Goal: Task Accomplishment & Management: Use online tool/utility

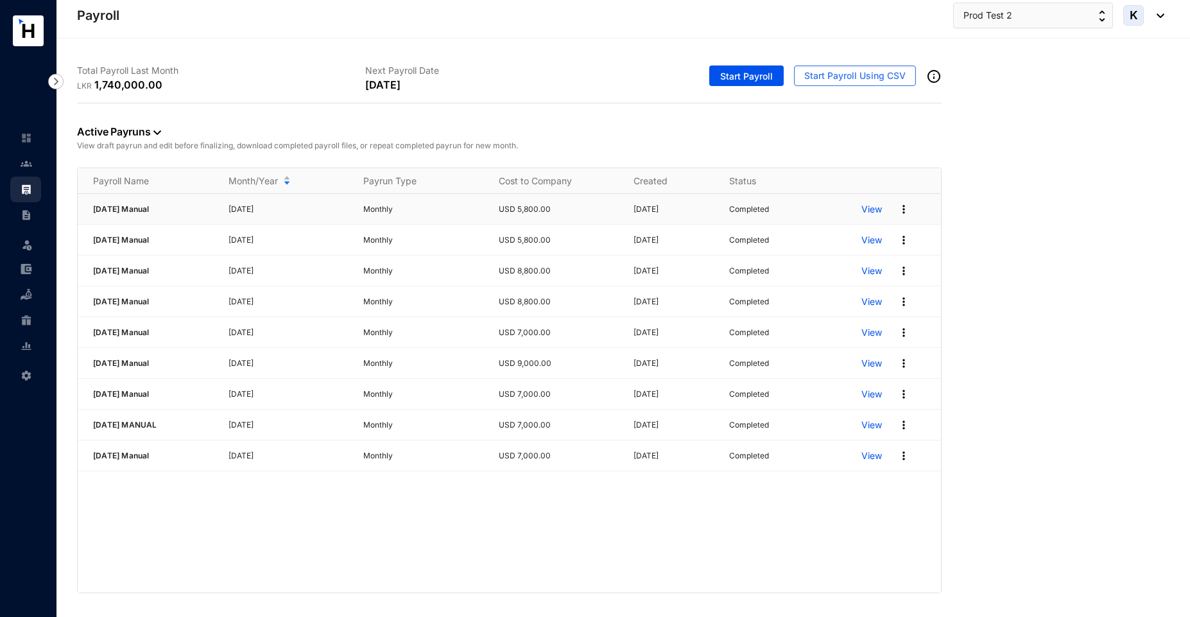
click at [904, 206] on img at bounding box center [903, 209] width 13 height 13
click at [862, 293] on p "Archive Pay Run" at bounding box center [853, 293] width 90 height 22
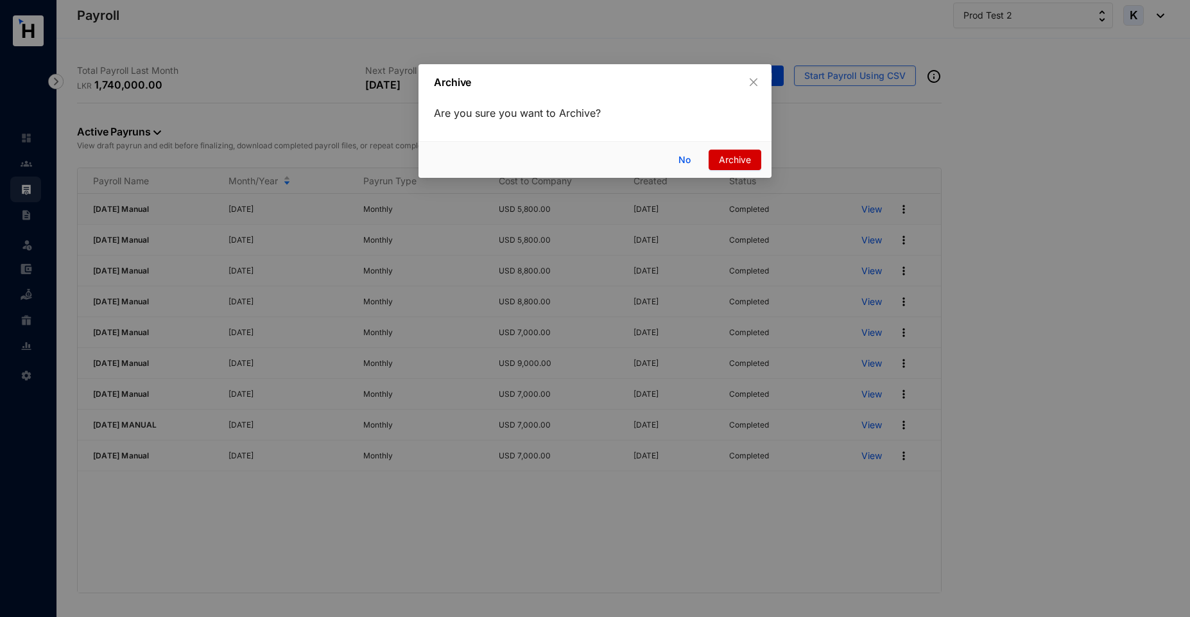
click at [736, 158] on span "Archive" at bounding box center [735, 160] width 32 height 14
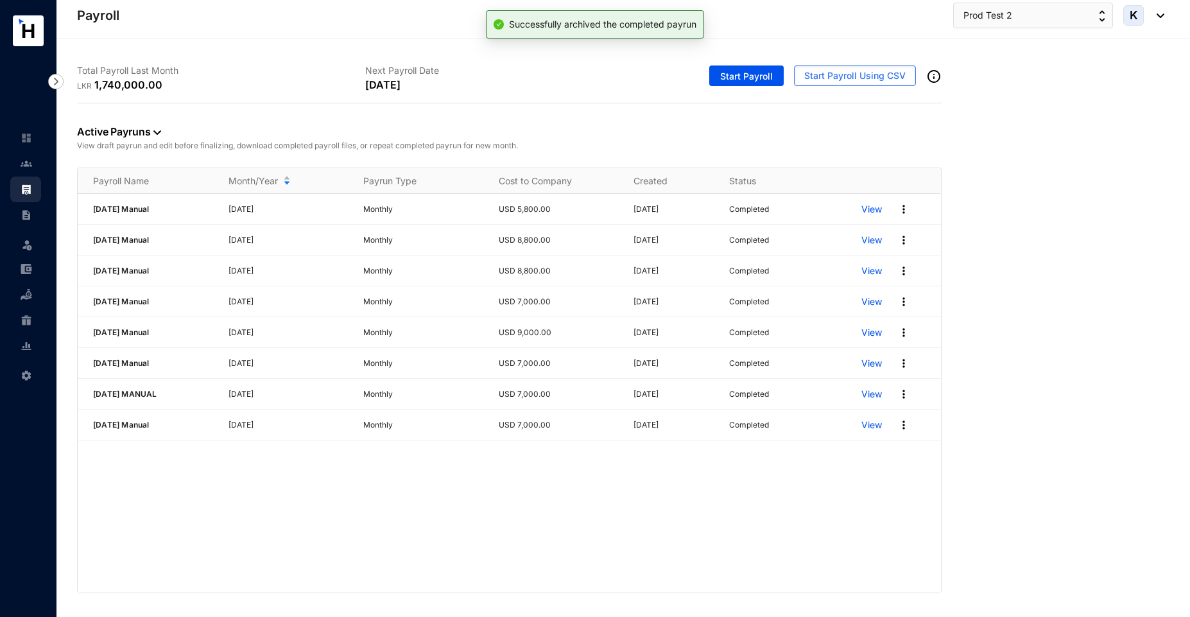
click at [903, 209] on img at bounding box center [903, 209] width 13 height 13
click at [859, 296] on p "Archive Pay Run" at bounding box center [853, 293] width 90 height 22
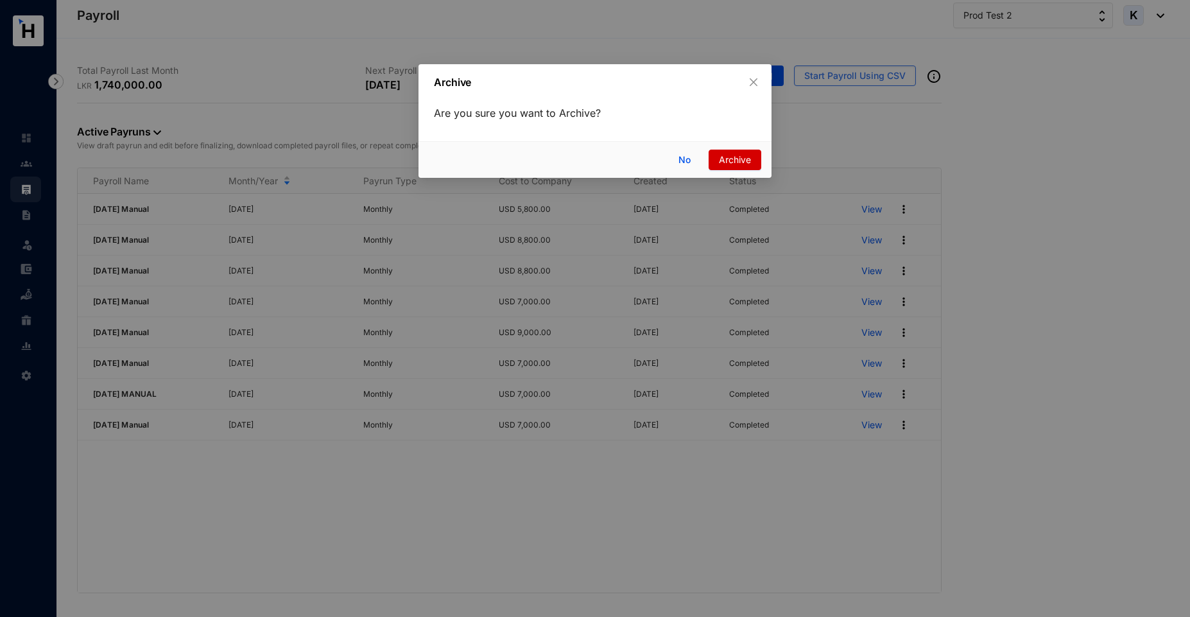
click at [739, 164] on span "Archive" at bounding box center [735, 160] width 32 height 14
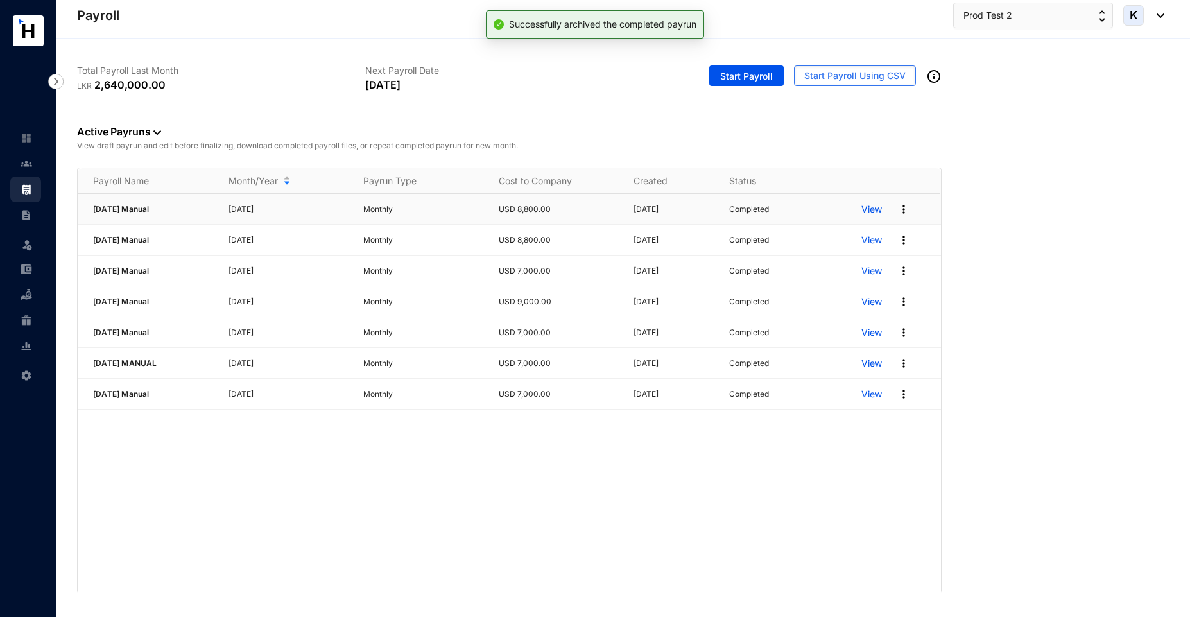
click at [904, 206] on img at bounding box center [903, 209] width 13 height 13
click at [855, 291] on p "Archive Pay Run" at bounding box center [853, 293] width 90 height 22
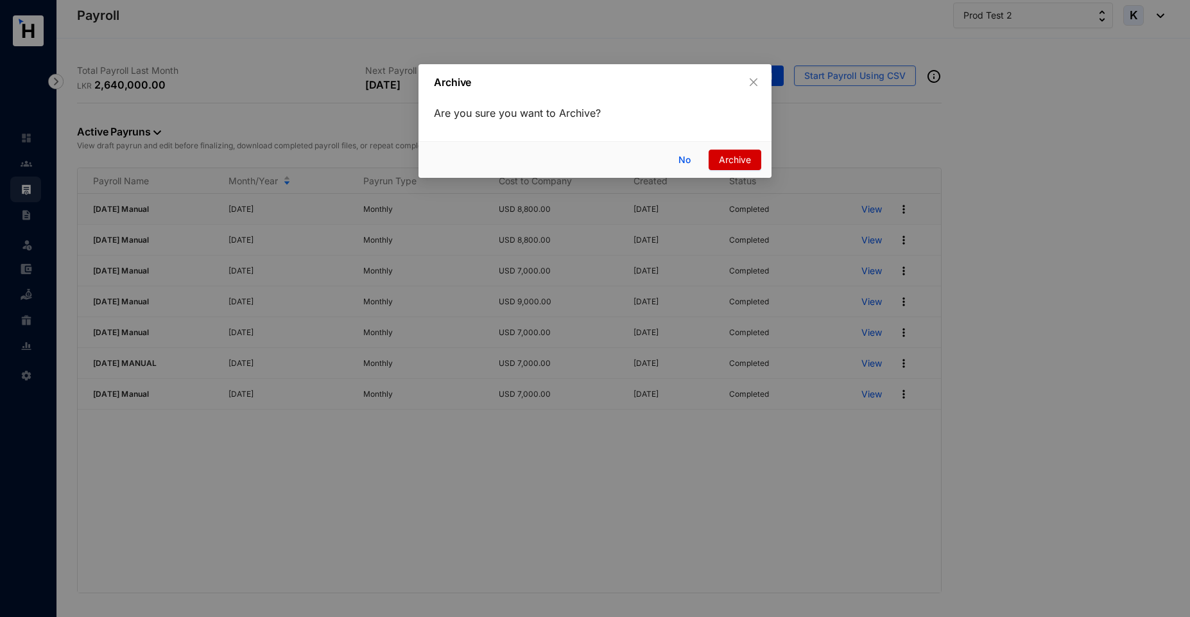
click at [738, 157] on span "Archive" at bounding box center [735, 160] width 32 height 14
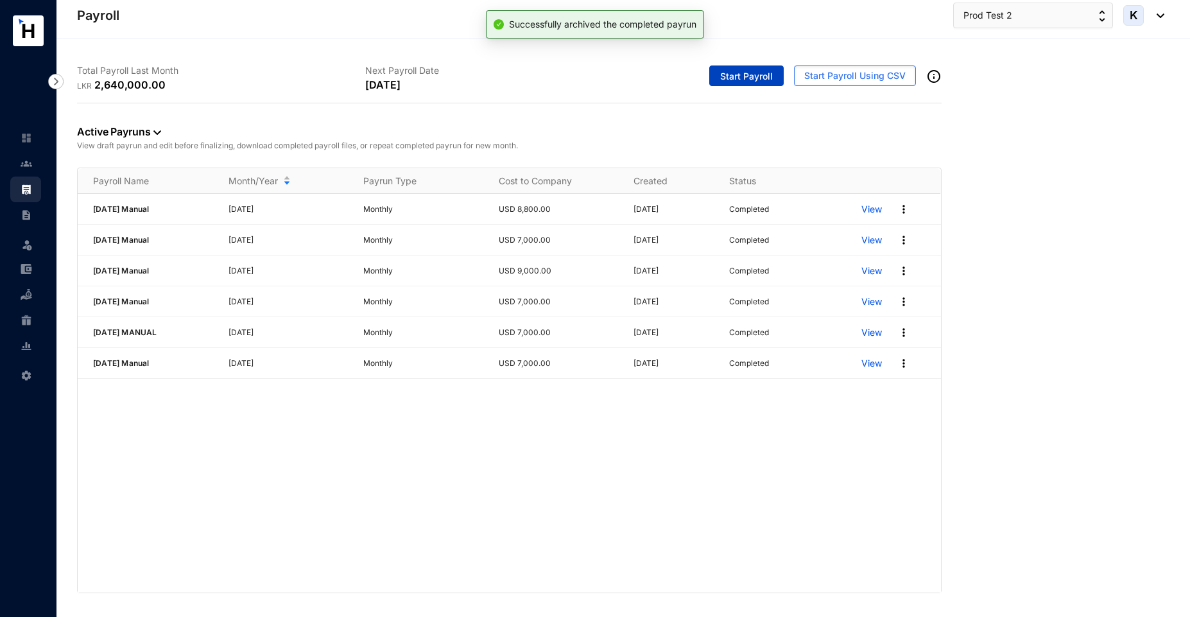
click at [744, 74] on span "Start Payroll" at bounding box center [746, 76] width 53 height 13
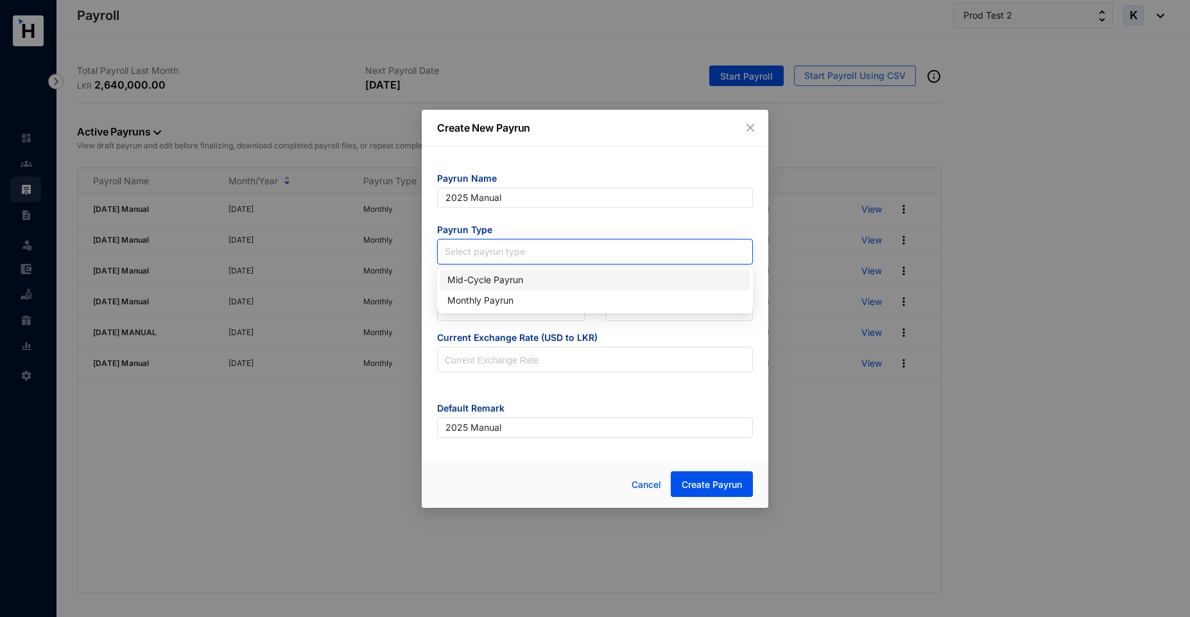
click at [465, 255] on input "search" at bounding box center [595, 248] width 300 height 19
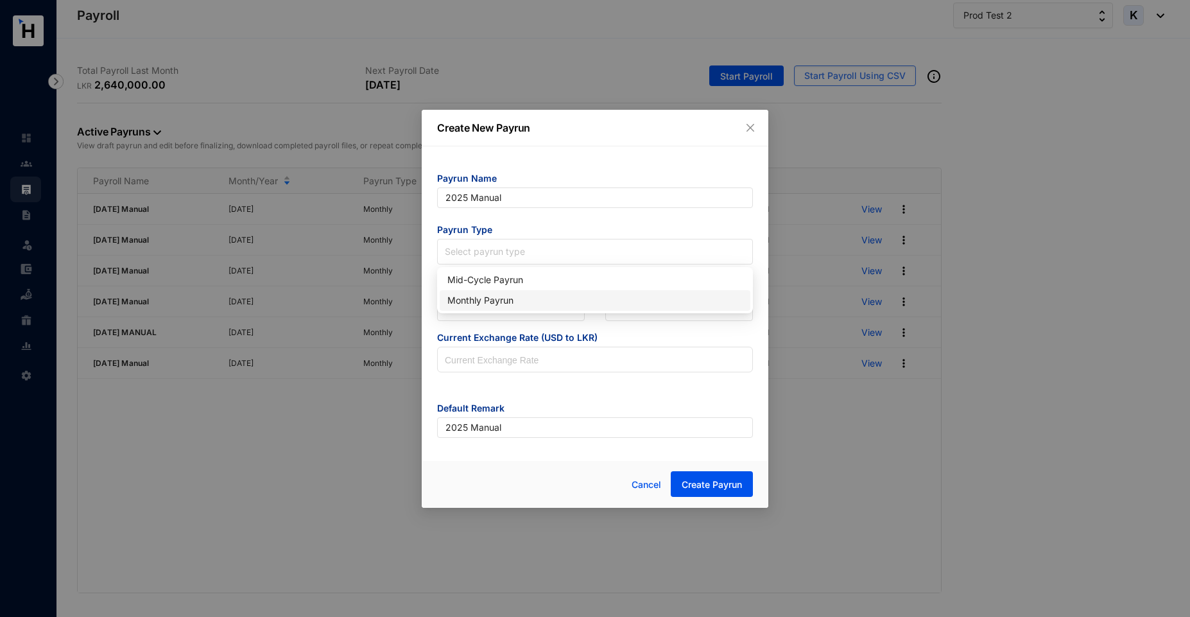
click at [475, 306] on div "Monthly Payrun" at bounding box center [594, 300] width 295 height 14
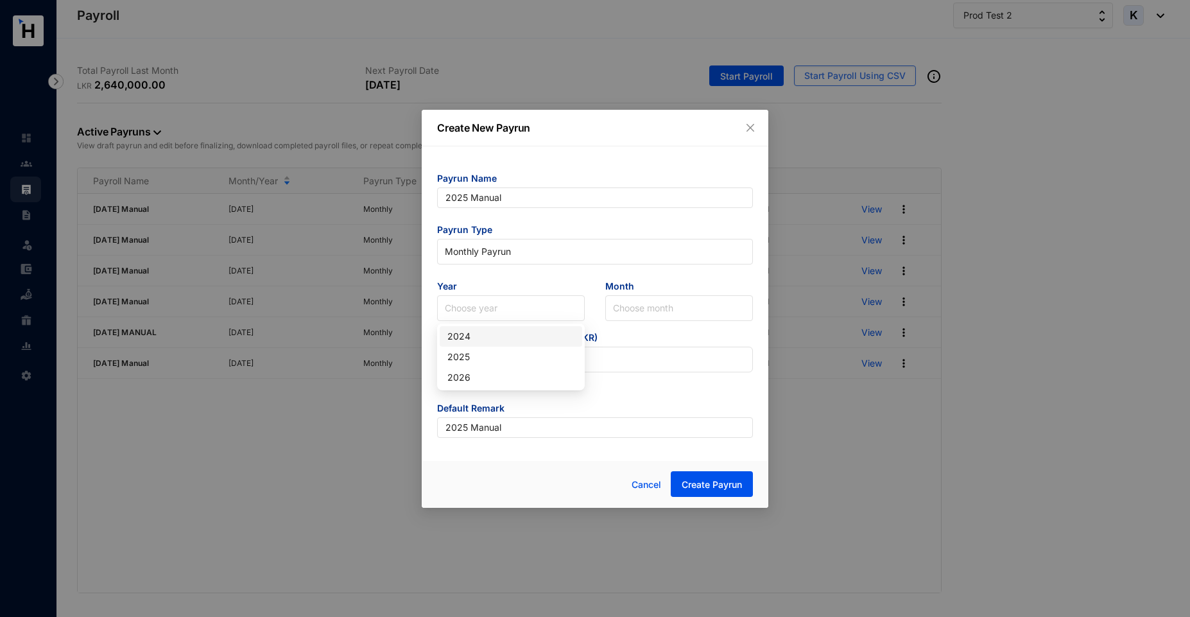
click at [475, 306] on input "search" at bounding box center [511, 308] width 132 height 24
click at [477, 357] on div "2025" at bounding box center [510, 357] width 127 height 14
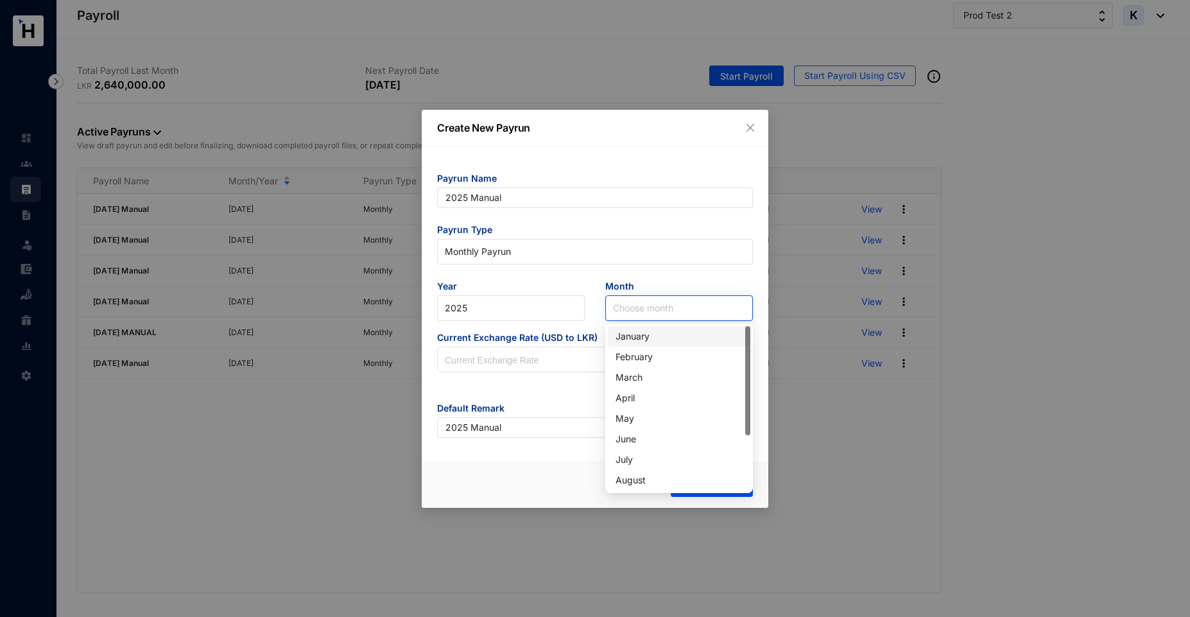
click at [631, 311] on input "search" at bounding box center [679, 308] width 132 height 24
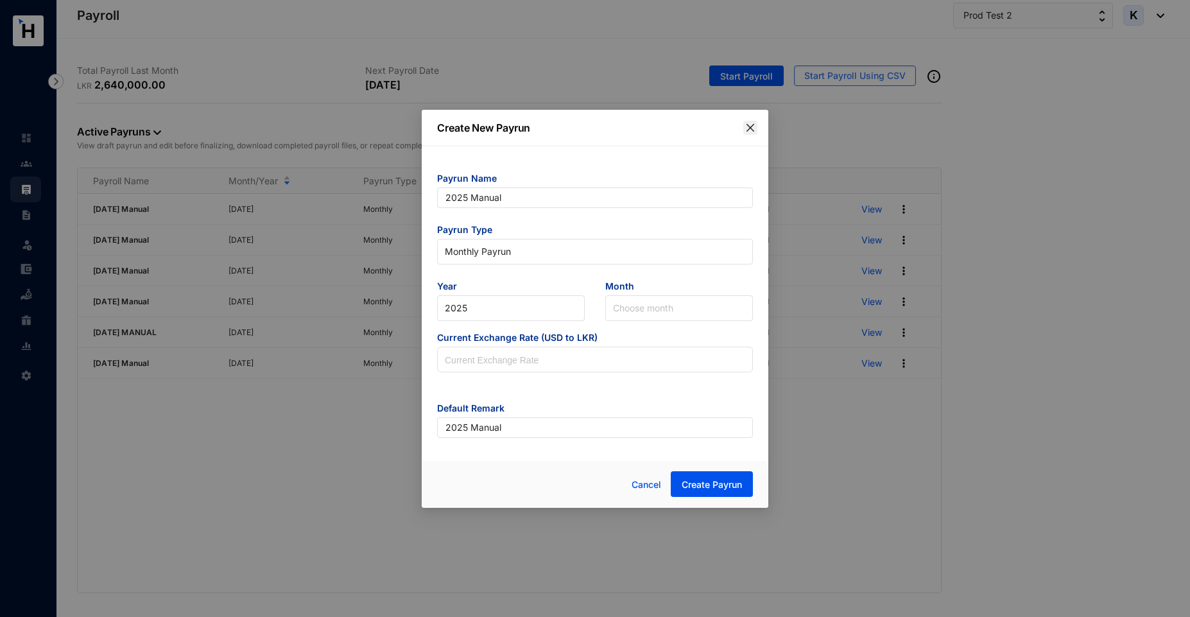
click at [751, 130] on icon "close" at bounding box center [750, 128] width 10 height 10
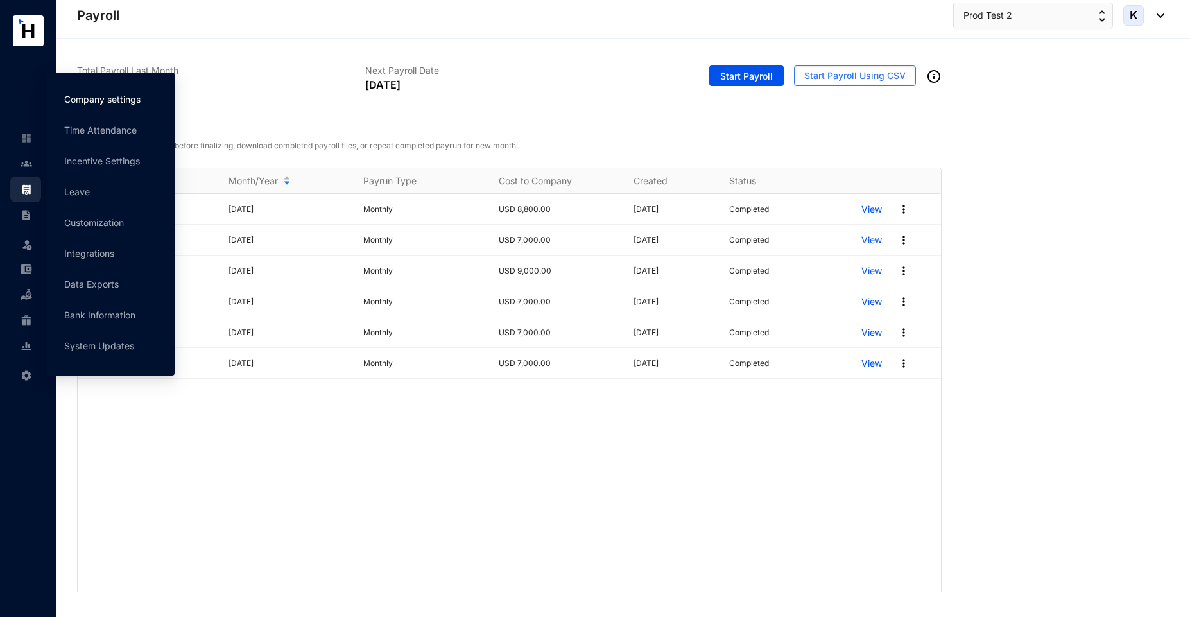
click at [98, 102] on link "Company settings" at bounding box center [102, 99] width 76 height 11
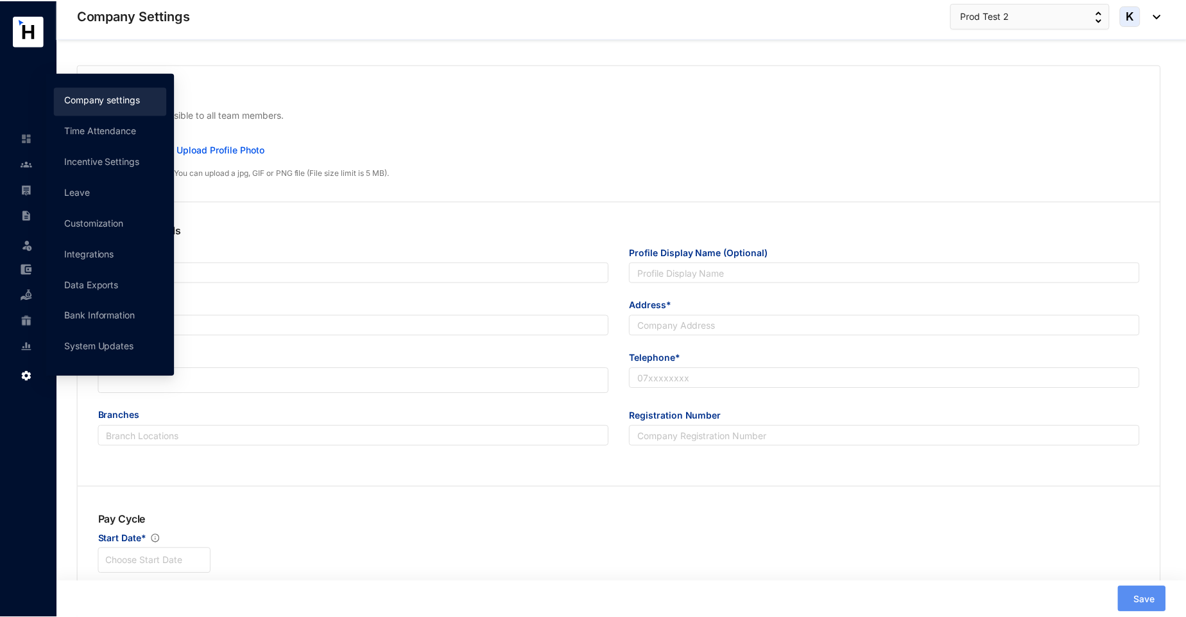
scroll to position [422, 0]
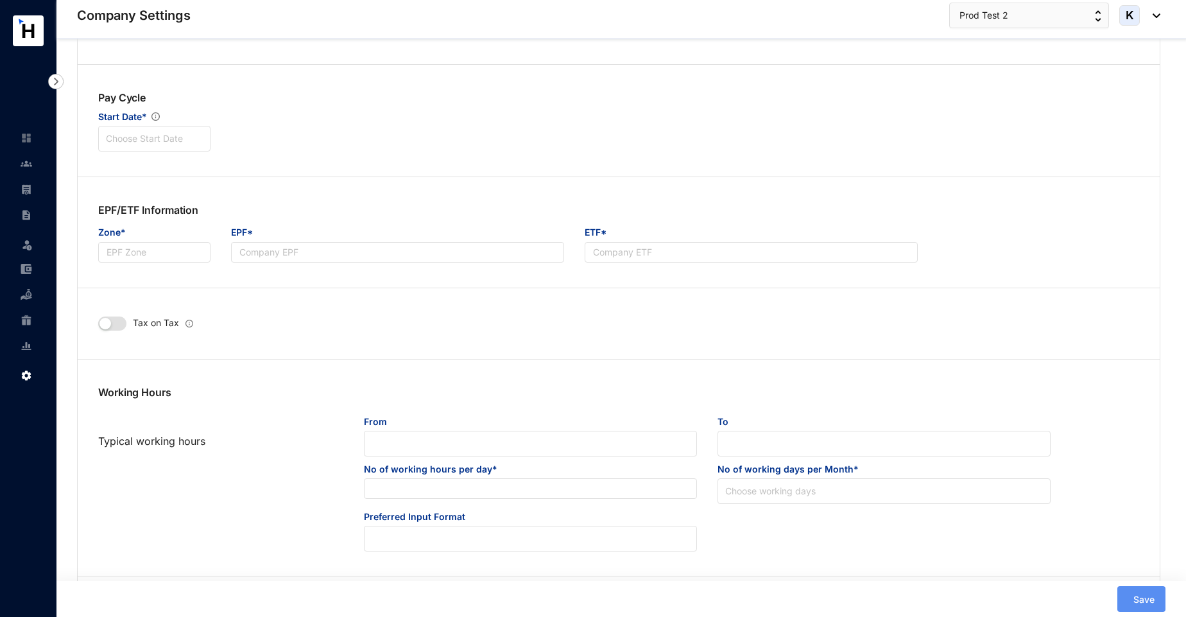
type input "Prod Test 2"
type input "[EMAIL_ADDRESS][DOMAIN_NAME]"
type input "fsdafsdf"
type input "234234353"
type input "A"
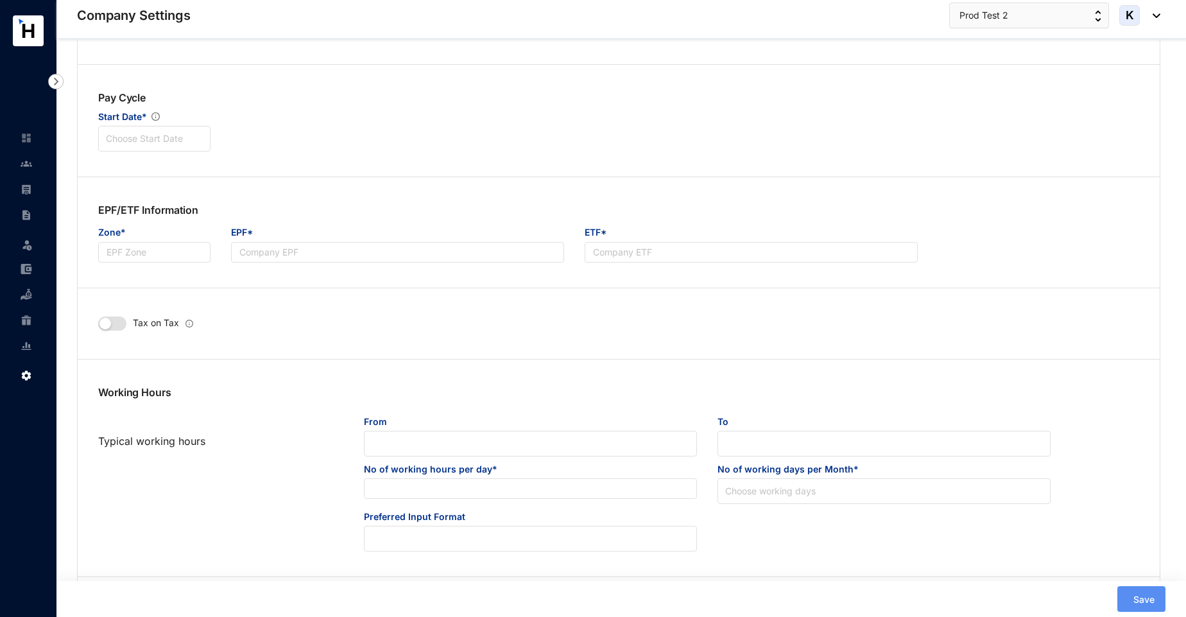
type input "1"
type input "8"
radio input "true"
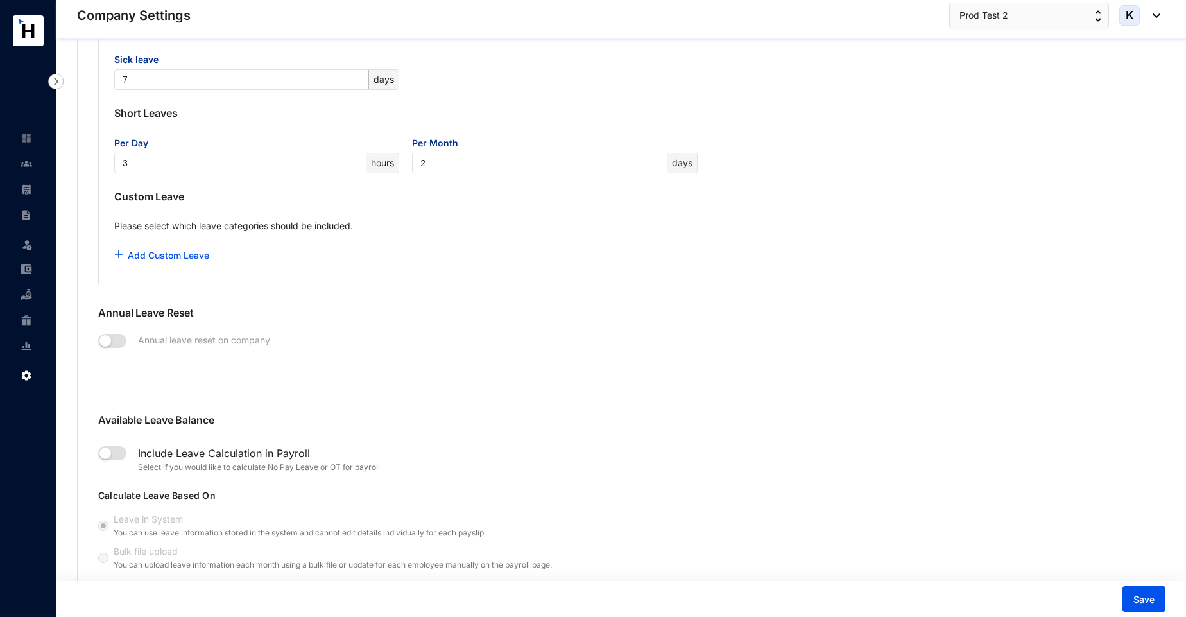
scroll to position [1489, 0]
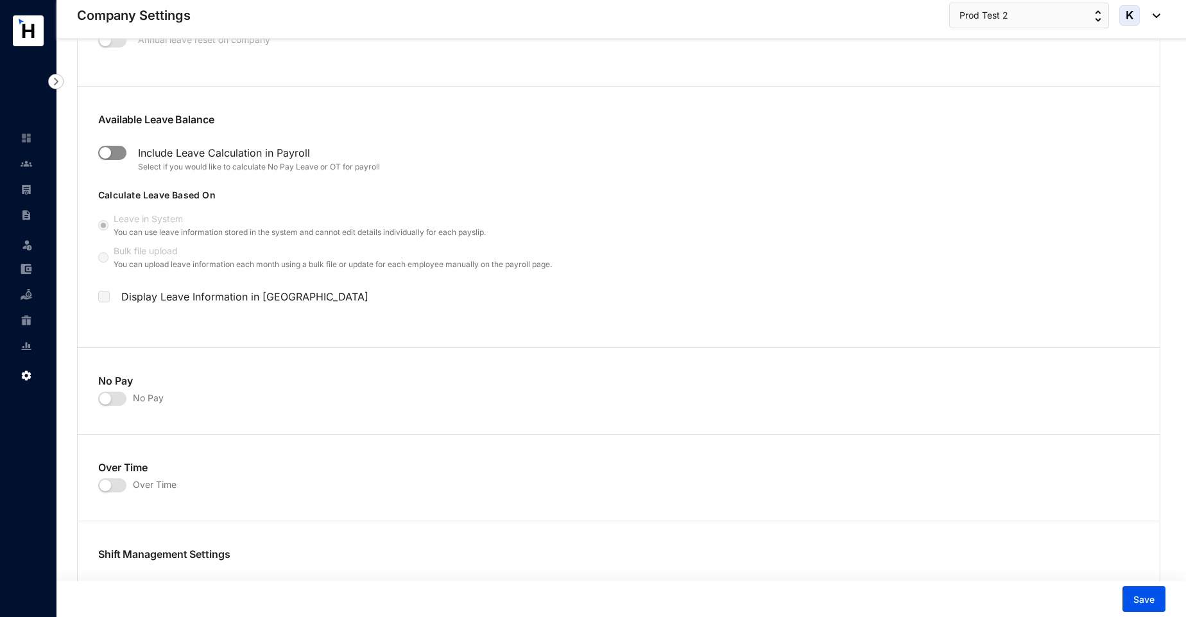
click at [110, 155] on div "button" at bounding box center [105, 153] width 12 height 12
click at [105, 297] on input "checkbox" at bounding box center [102, 295] width 9 height 9
checkbox input "true"
click at [1143, 598] on span "Save" at bounding box center [1143, 599] width 21 height 13
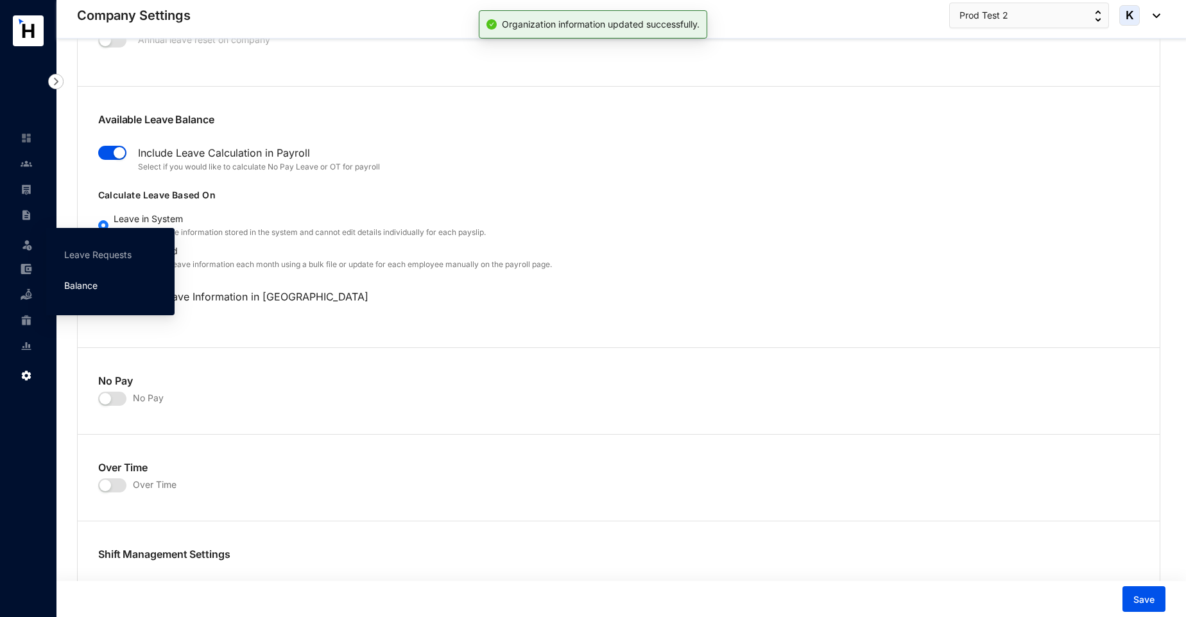
click at [94, 290] on link "Balance" at bounding box center [80, 285] width 33 height 11
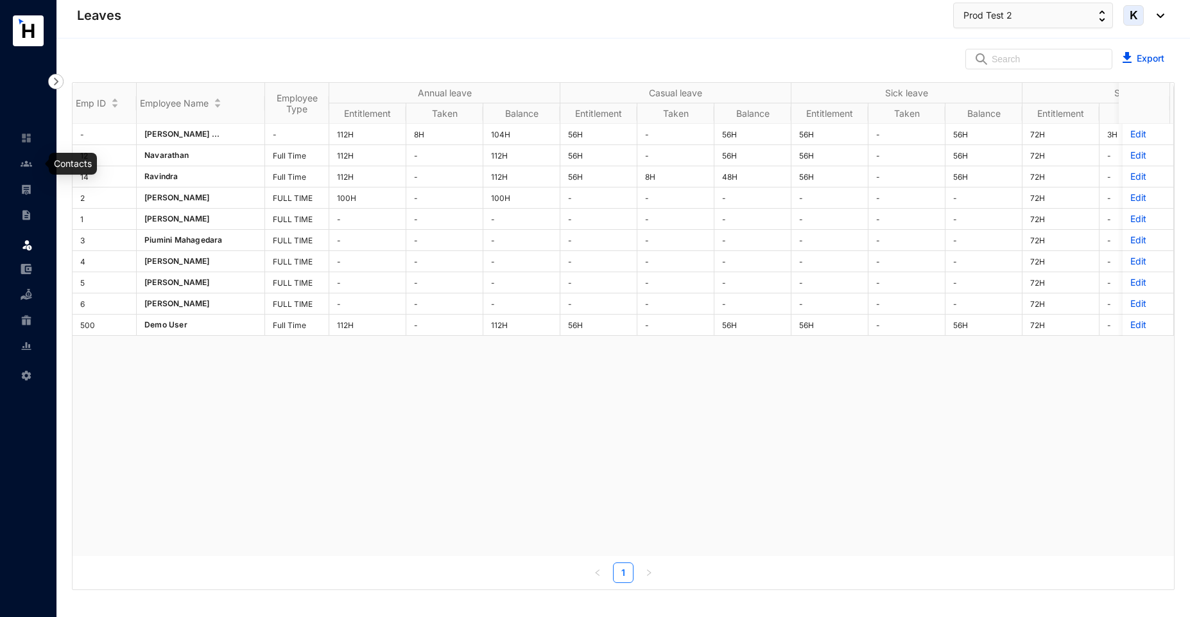
click at [26, 164] on img at bounding box center [27, 164] width 12 height 12
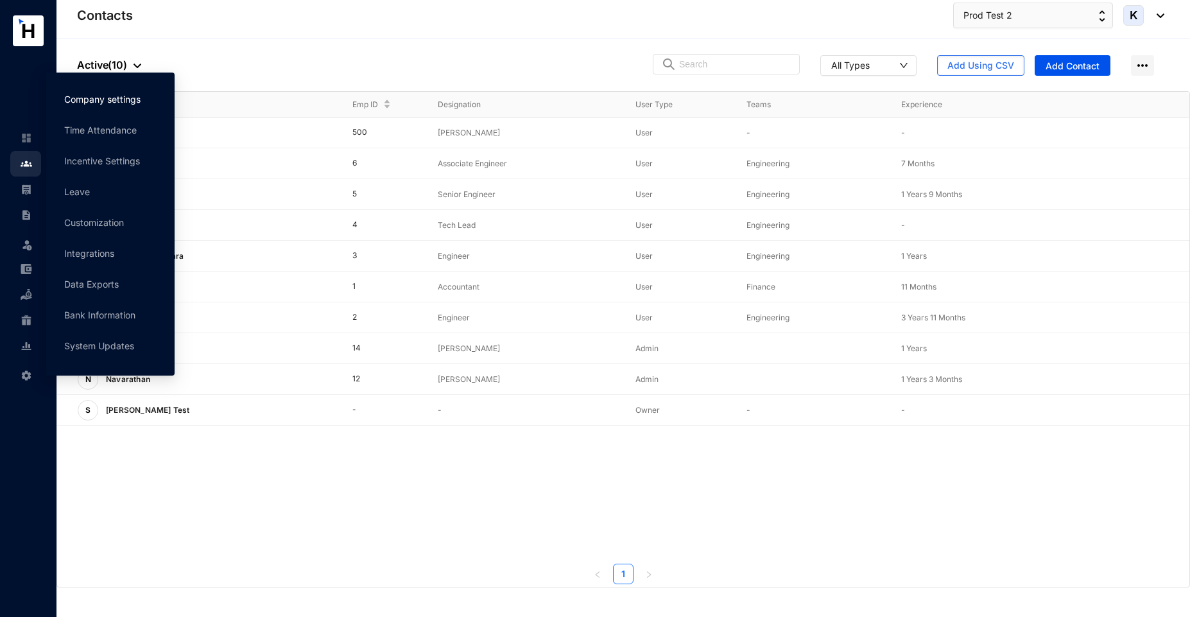
click at [108, 97] on link "Company settings" at bounding box center [102, 99] width 76 height 11
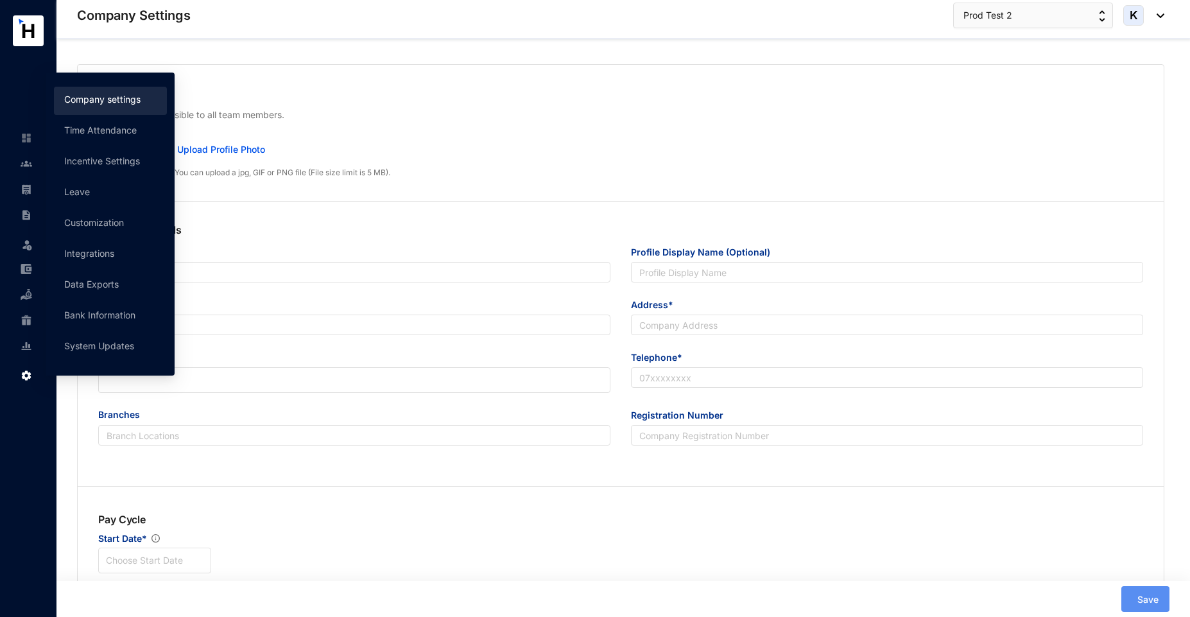
type input "Prod Test 2"
type input "[EMAIL_ADDRESS][DOMAIN_NAME]"
type input "fsdafsdf"
type input "234234353"
type input "A"
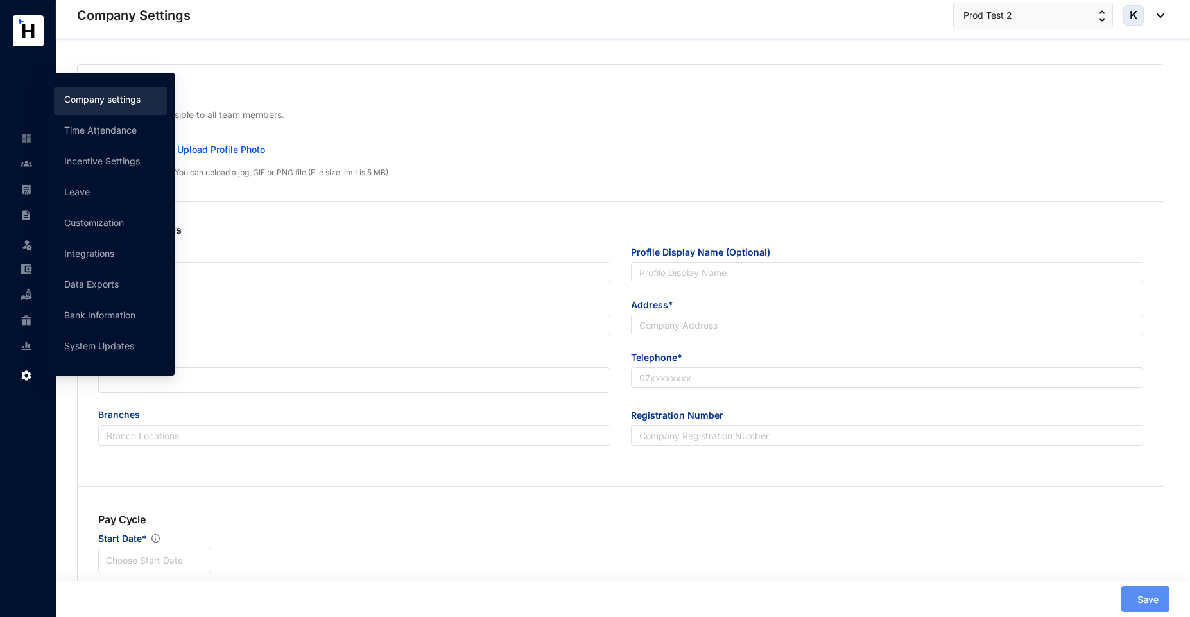
type input "1"
type input "8"
radio input "true"
checkbox input "true"
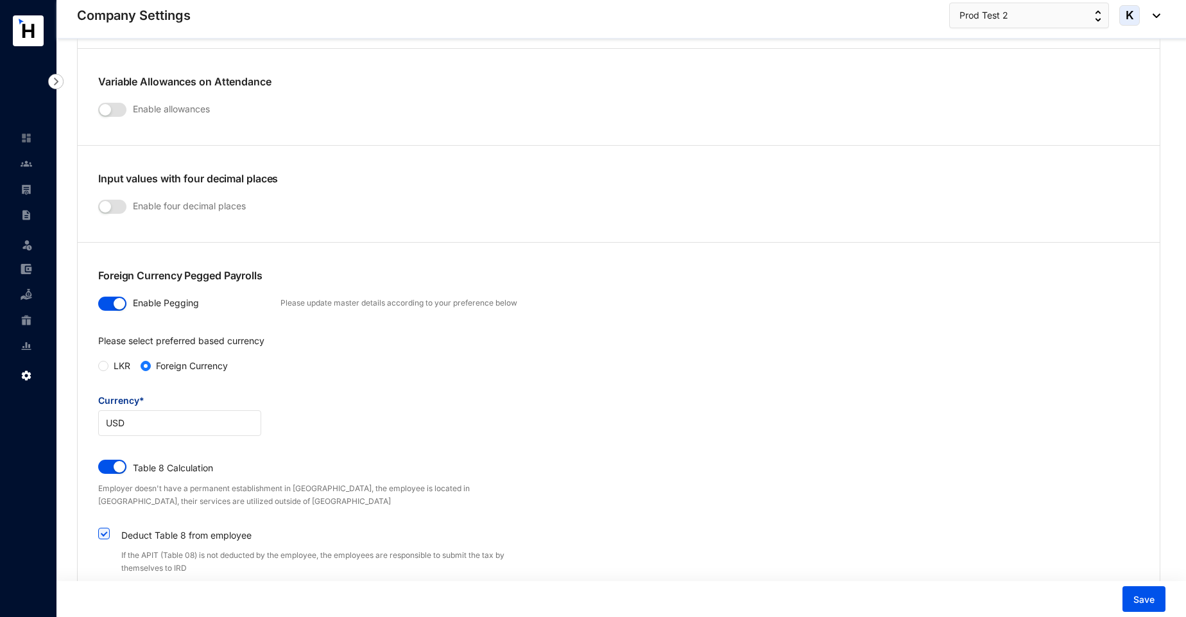
scroll to position [2087, 0]
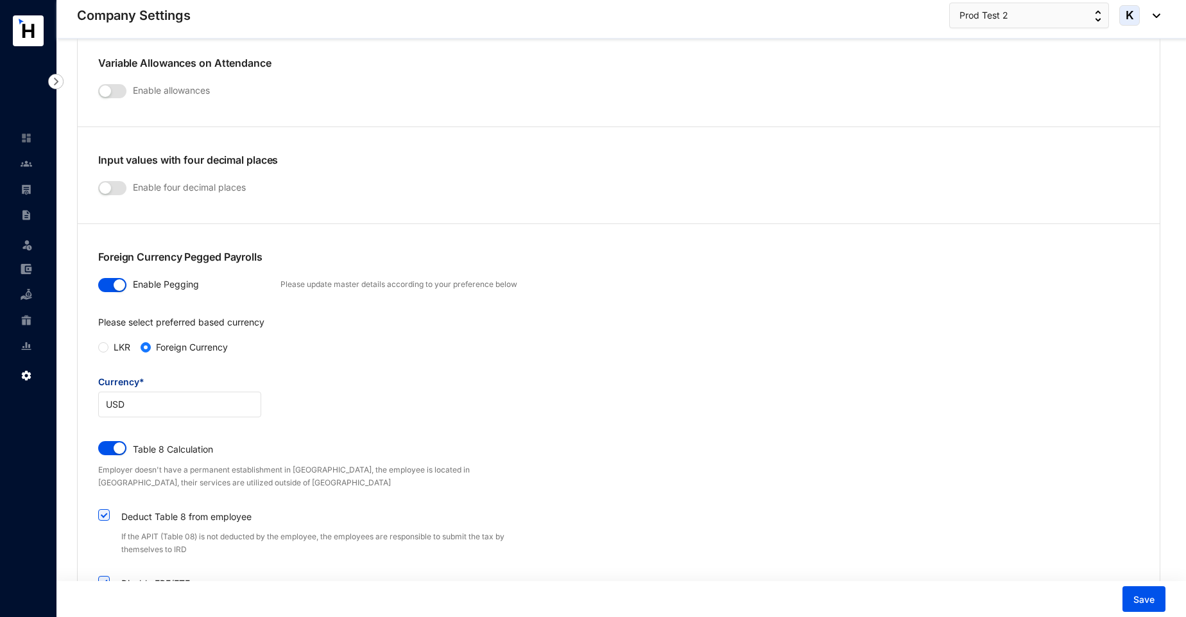
click at [120, 286] on div "button" at bounding box center [120, 285] width 12 height 12
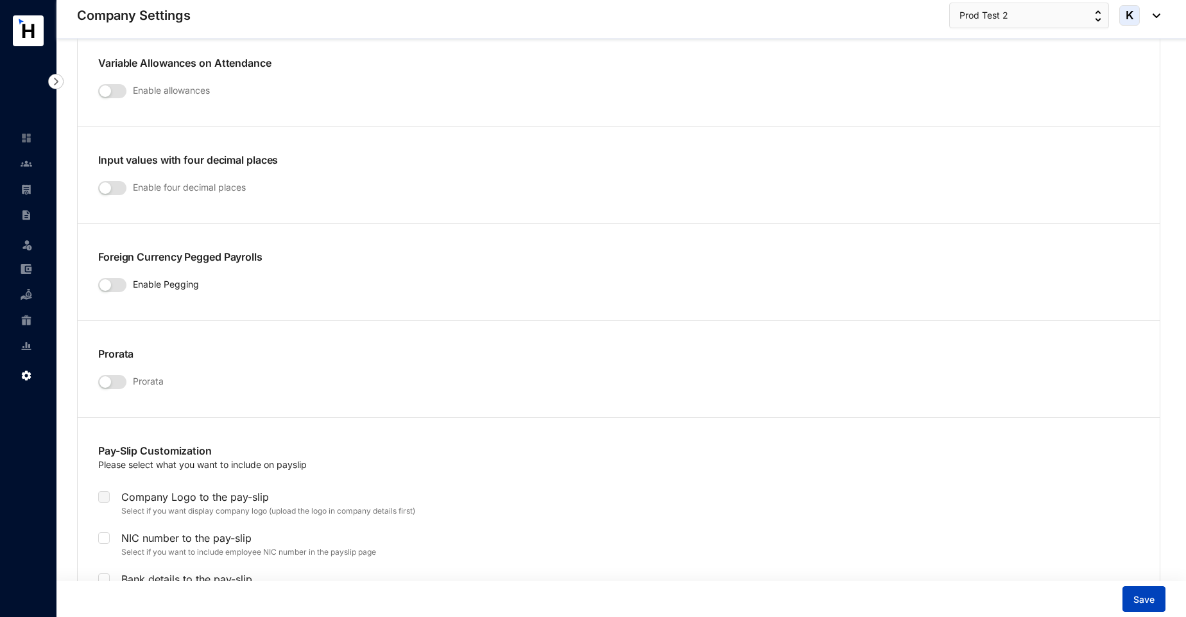
click at [1138, 593] on span "Save" at bounding box center [1143, 599] width 21 height 13
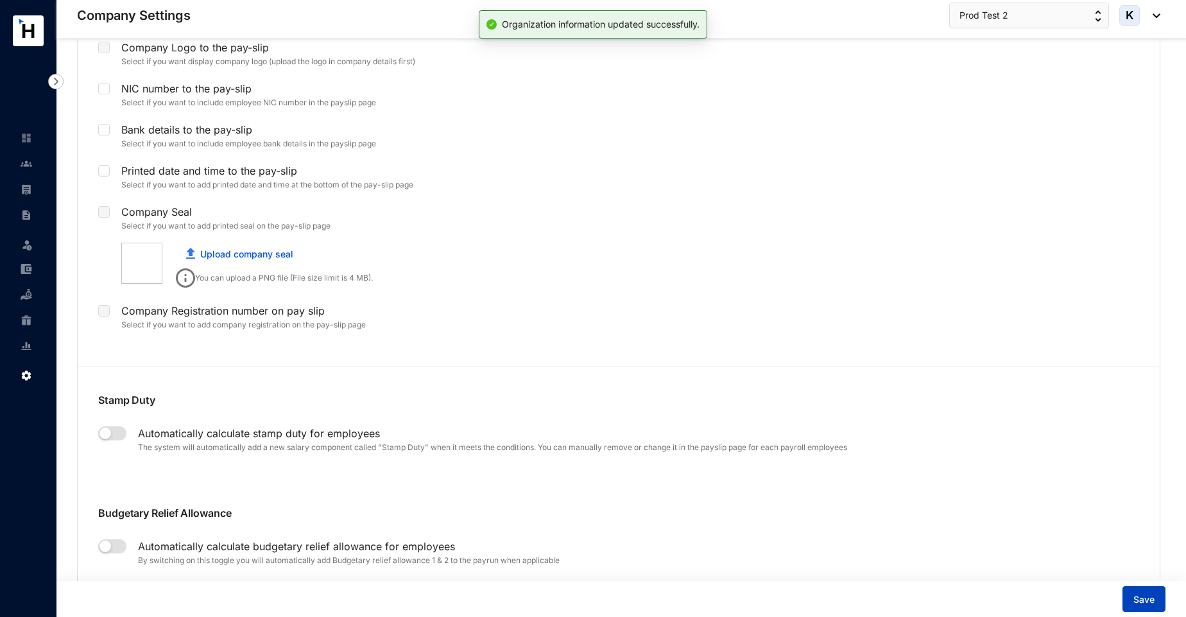
scroll to position [2157, 0]
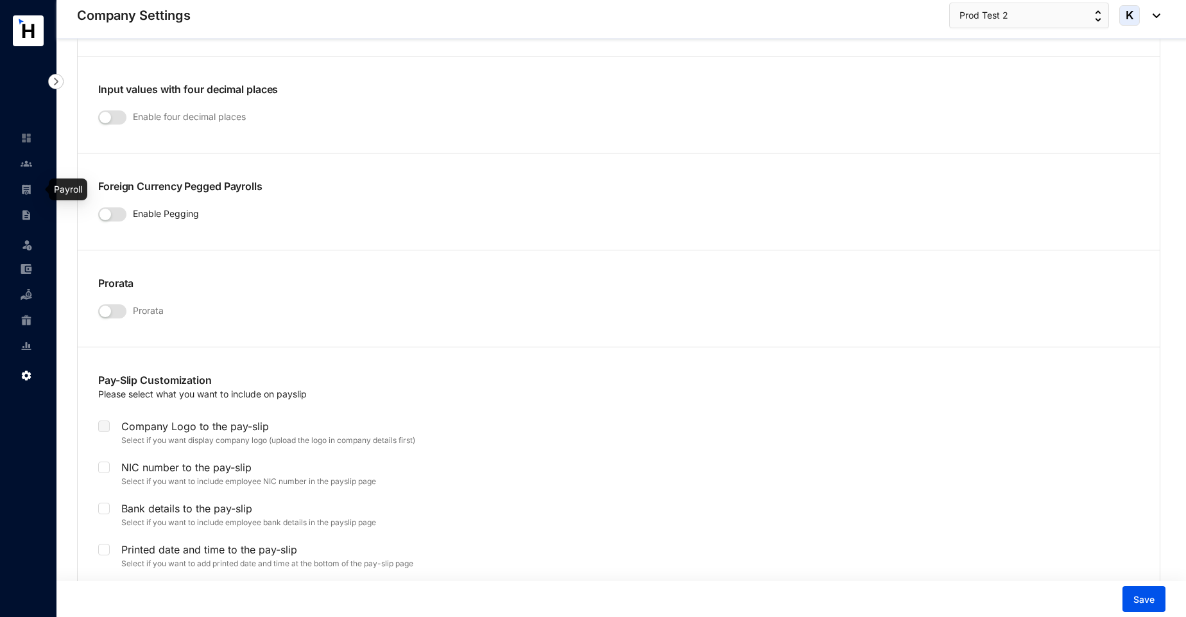
click at [22, 185] on img at bounding box center [27, 190] width 12 height 12
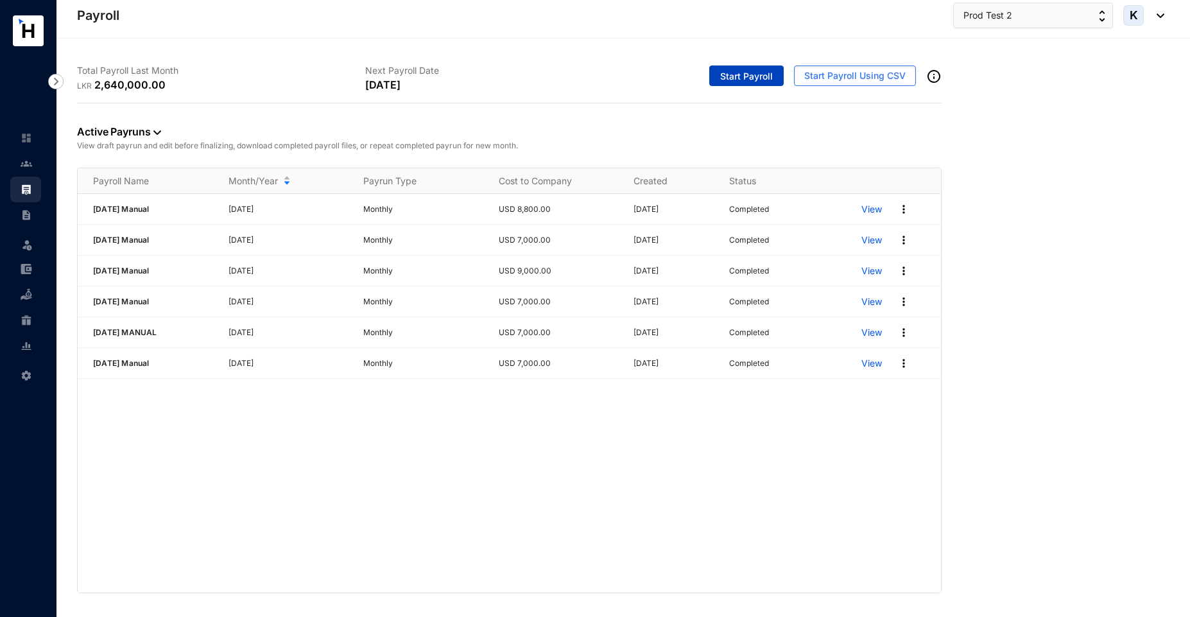
click at [740, 79] on span "Start Payroll" at bounding box center [746, 76] width 53 height 13
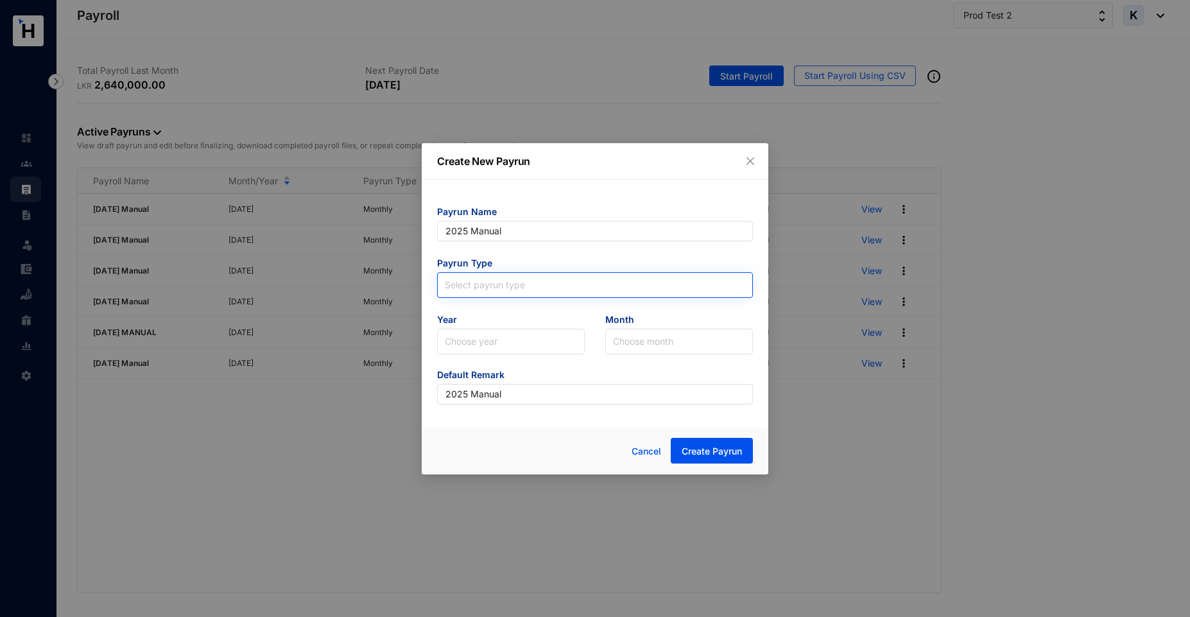
click at [461, 281] on input "search" at bounding box center [595, 282] width 300 height 19
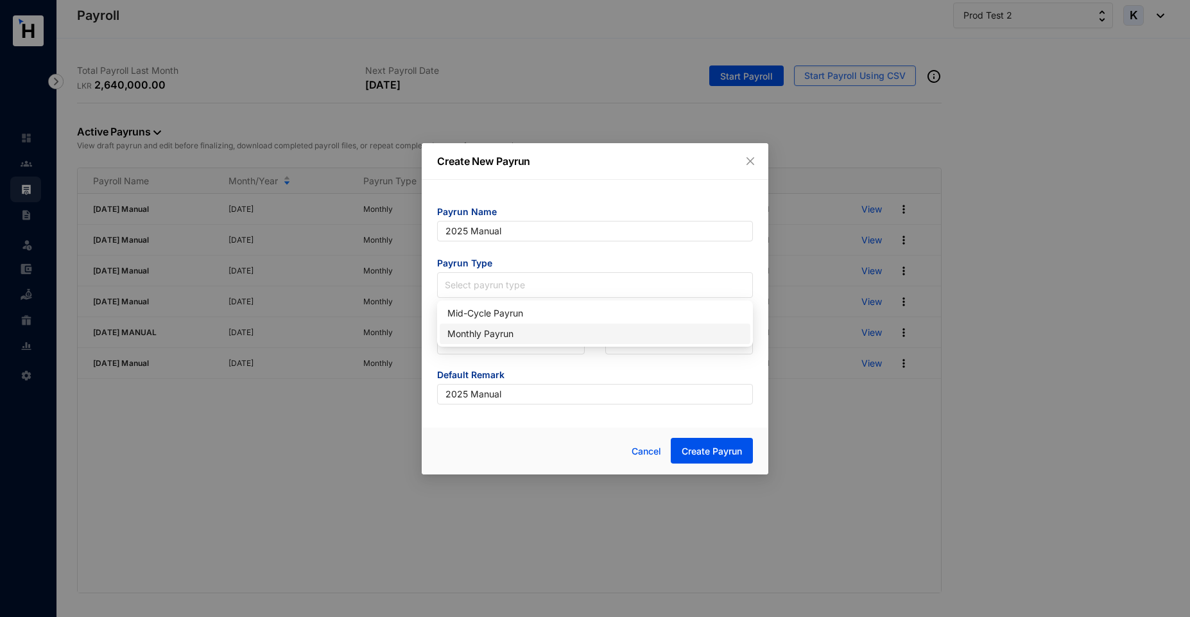
click at [475, 337] on div "Monthly Payrun" at bounding box center [594, 334] width 295 height 14
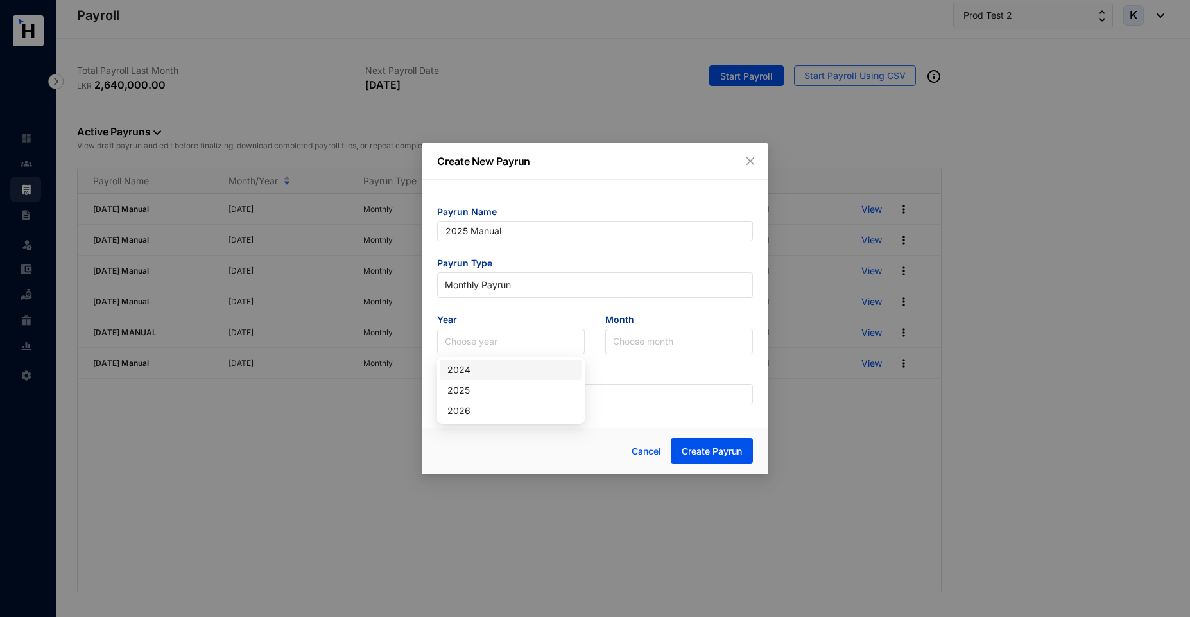
click at [475, 337] on input "search" at bounding box center [511, 341] width 132 height 24
click at [461, 393] on div "2025" at bounding box center [510, 390] width 127 height 14
click at [640, 339] on input "search" at bounding box center [679, 341] width 132 height 24
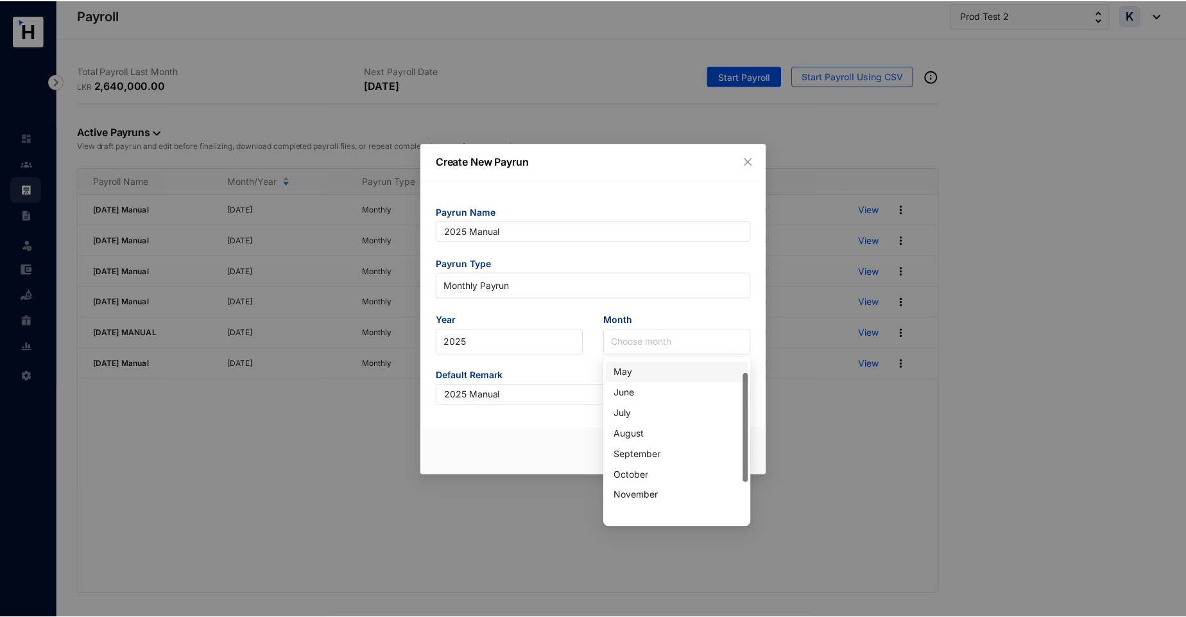
scroll to position [82, 0]
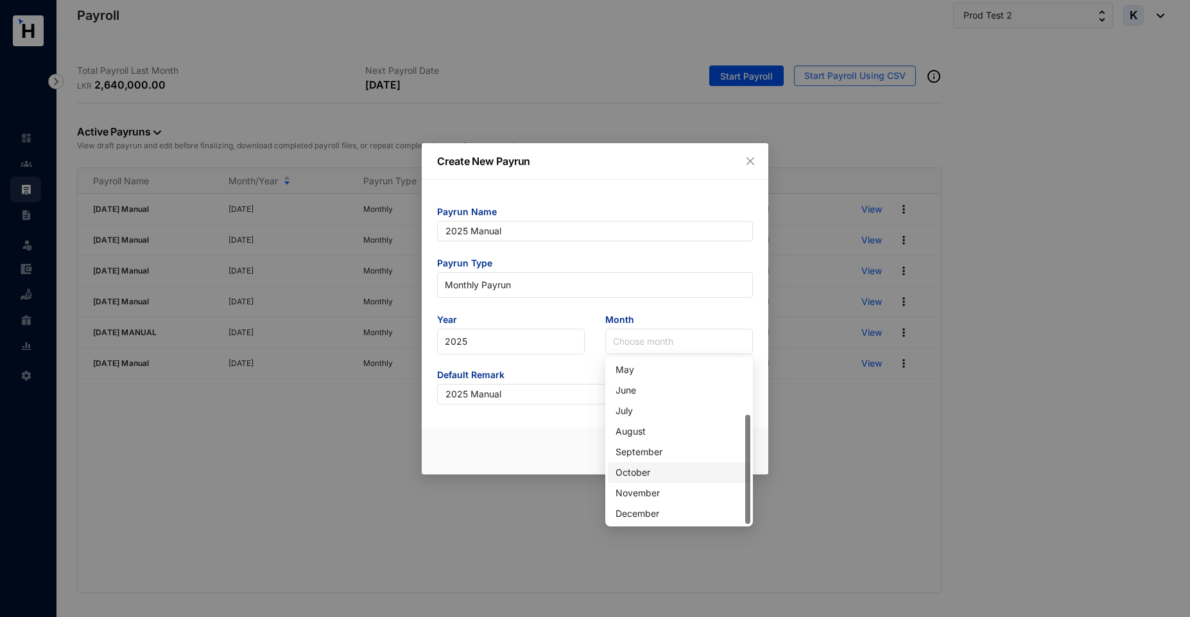
click at [631, 475] on div "October" at bounding box center [678, 472] width 127 height 14
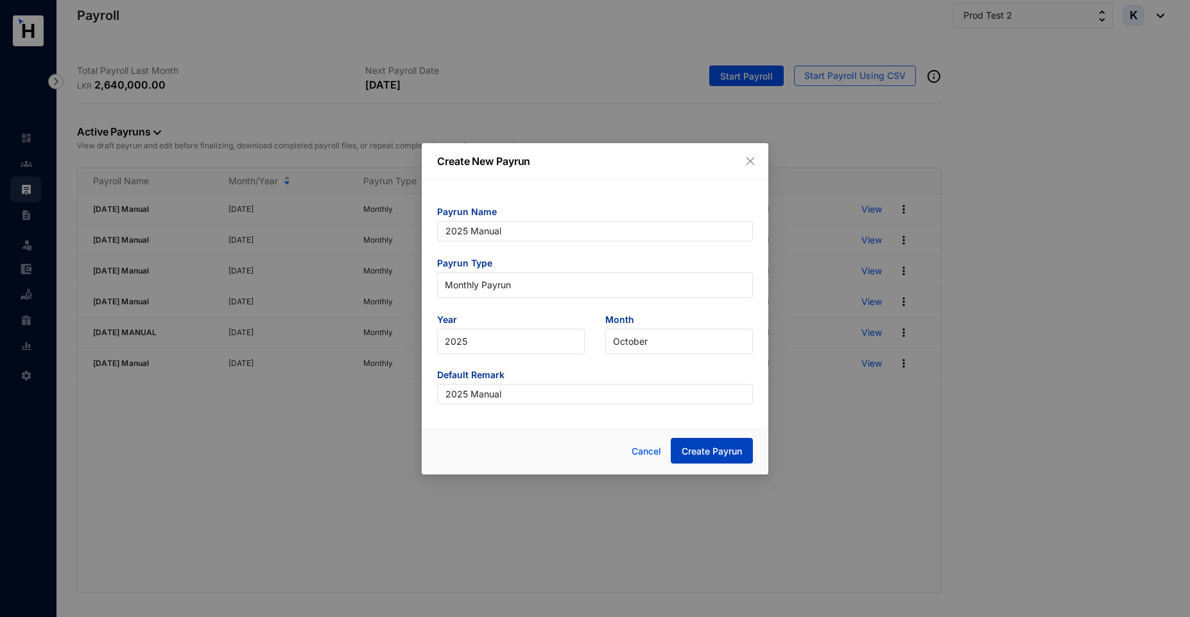
click at [707, 459] on button "Create Payrun" at bounding box center [712, 451] width 82 height 26
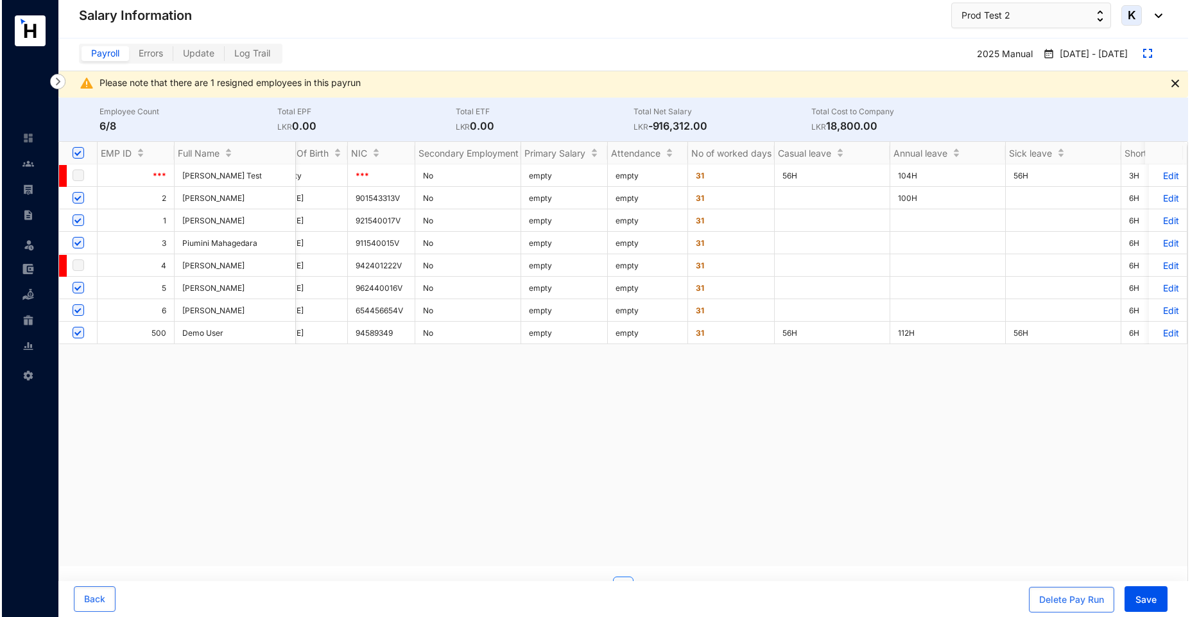
scroll to position [0, 3399]
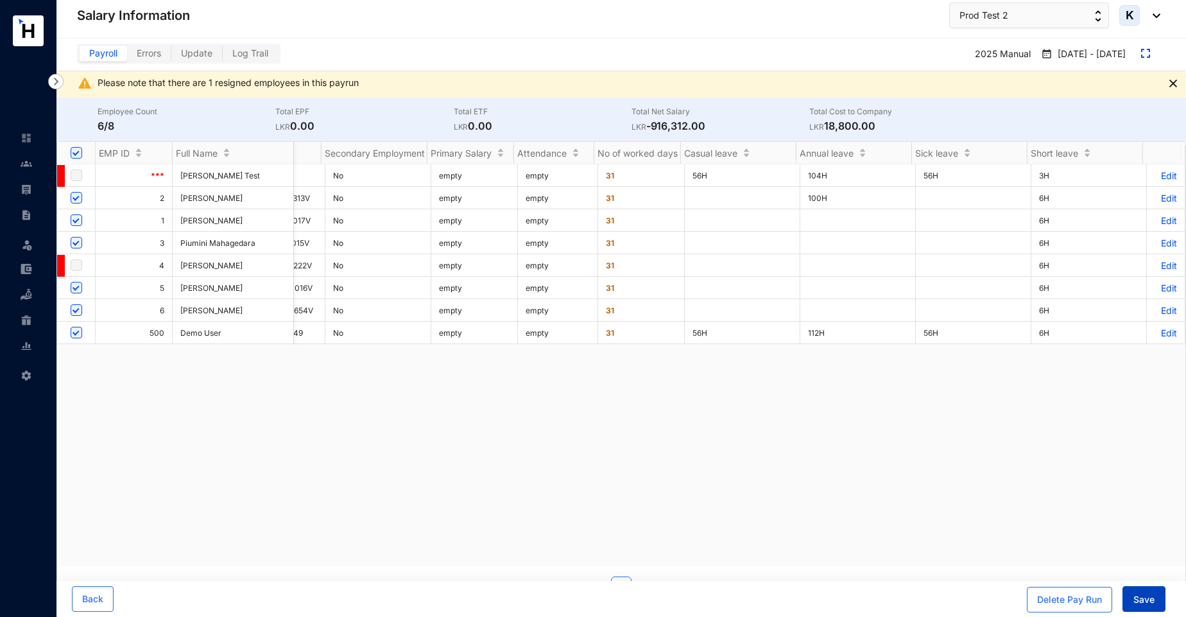
click at [1138, 600] on span "Save" at bounding box center [1143, 599] width 21 height 13
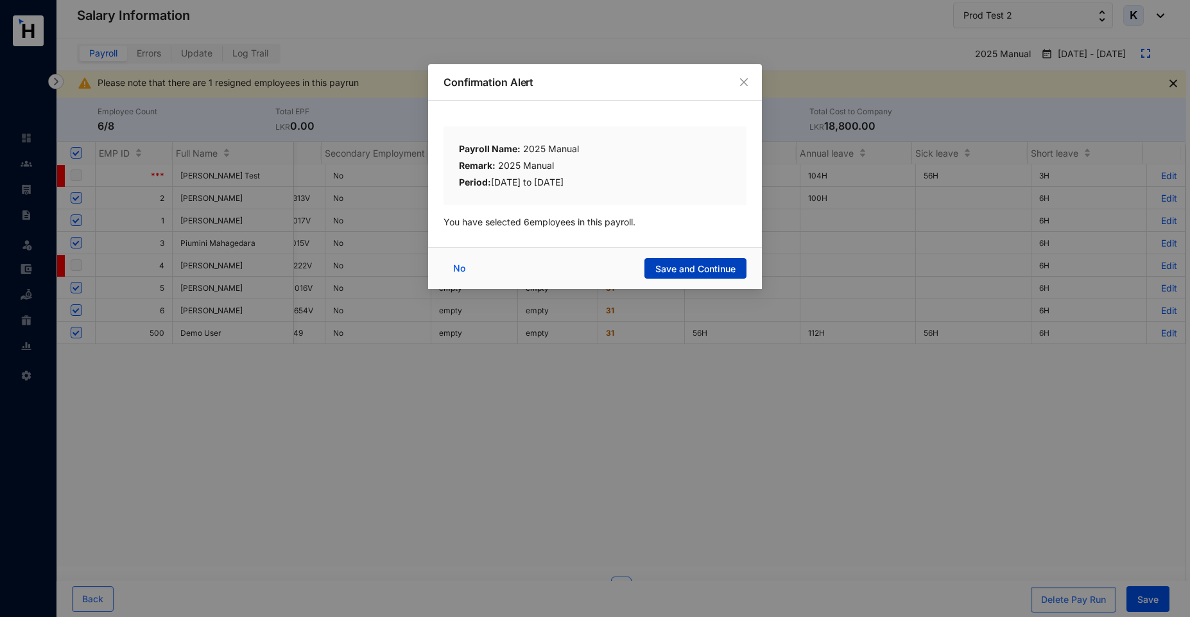
click at [701, 264] on span "Save and Continue" at bounding box center [695, 268] width 80 height 13
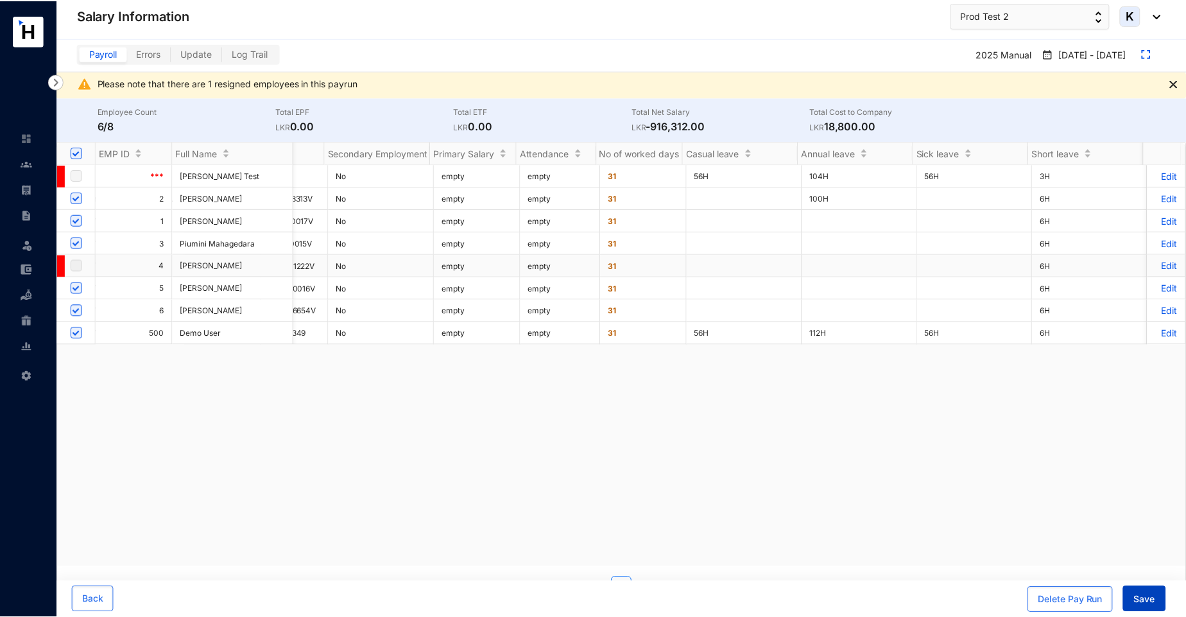
scroll to position [0, 0]
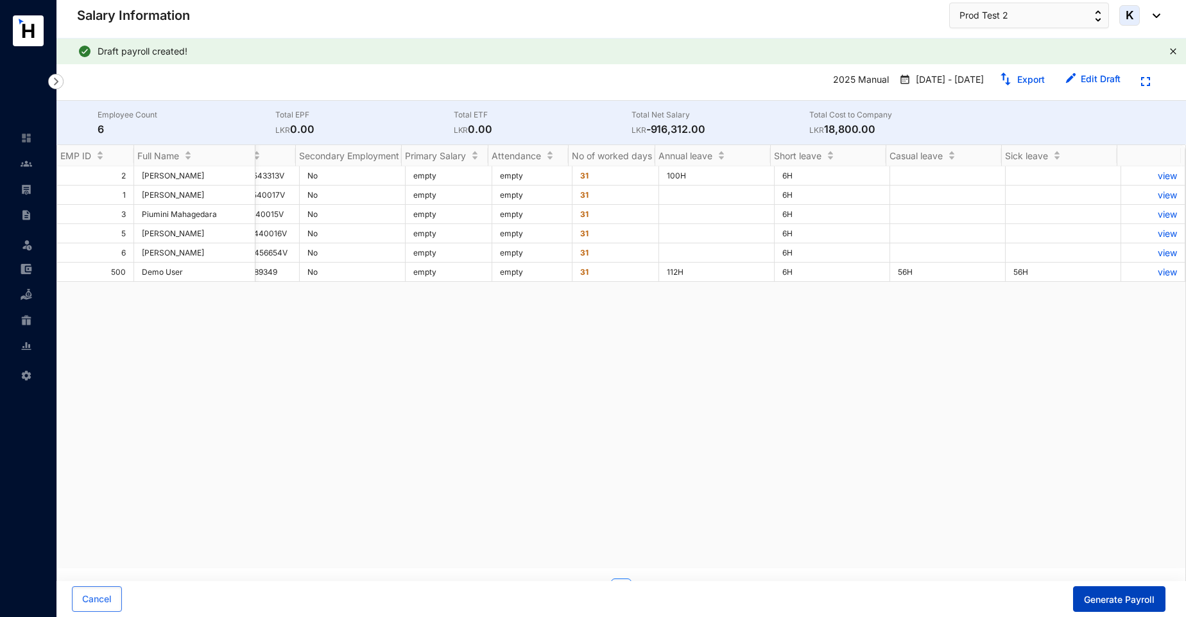
click at [1107, 605] on span "Generate Payroll" at bounding box center [1119, 599] width 71 height 13
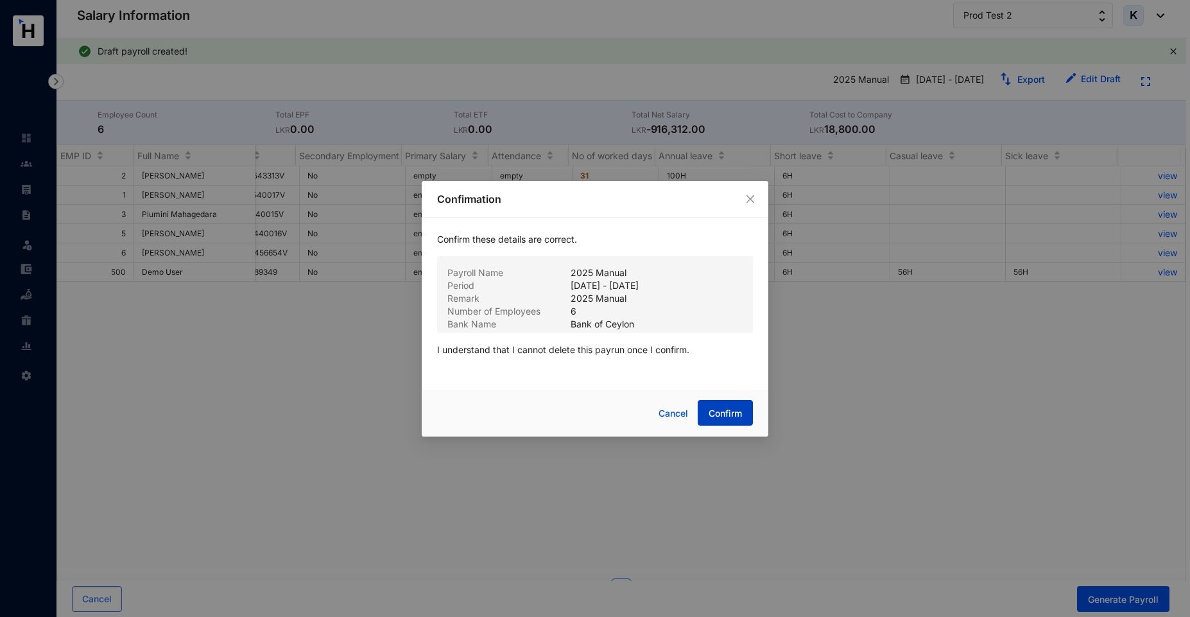
click at [730, 413] on span "Confirm" at bounding box center [724, 413] width 33 height 13
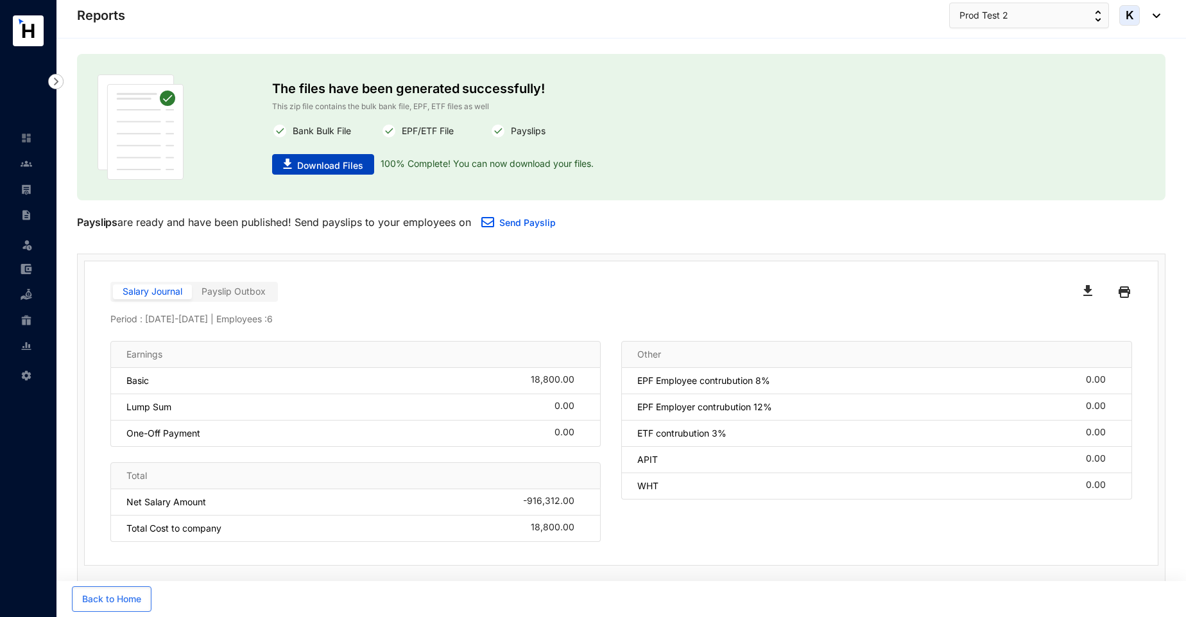
click at [316, 160] on span "Download Files" at bounding box center [330, 165] width 66 height 13
